Goal: Task Accomplishment & Management: Use online tool/utility

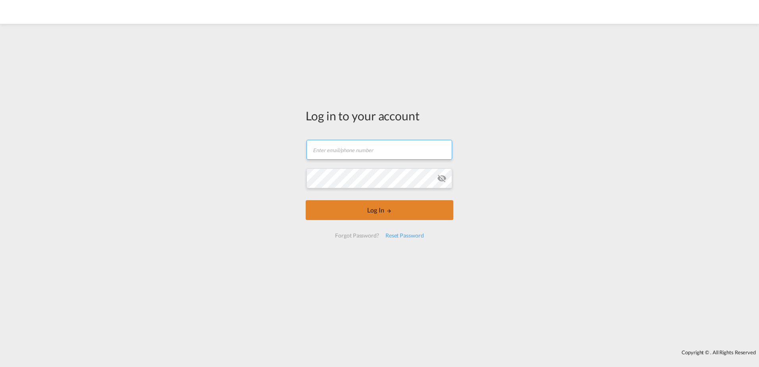
type input "[EMAIL_ADDRESS][DOMAIN_NAME]"
click at [347, 209] on button "Log In" at bounding box center [380, 210] width 148 height 20
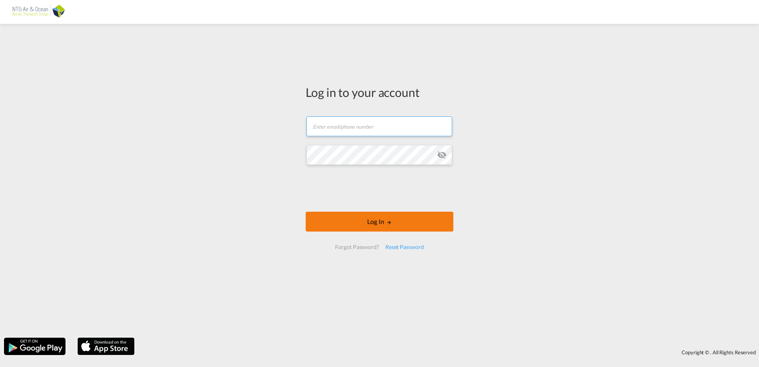
type input "[EMAIL_ADDRESS][DOMAIN_NAME]"
click at [339, 218] on button "Log In" at bounding box center [380, 222] width 148 height 20
